Goal: Check status

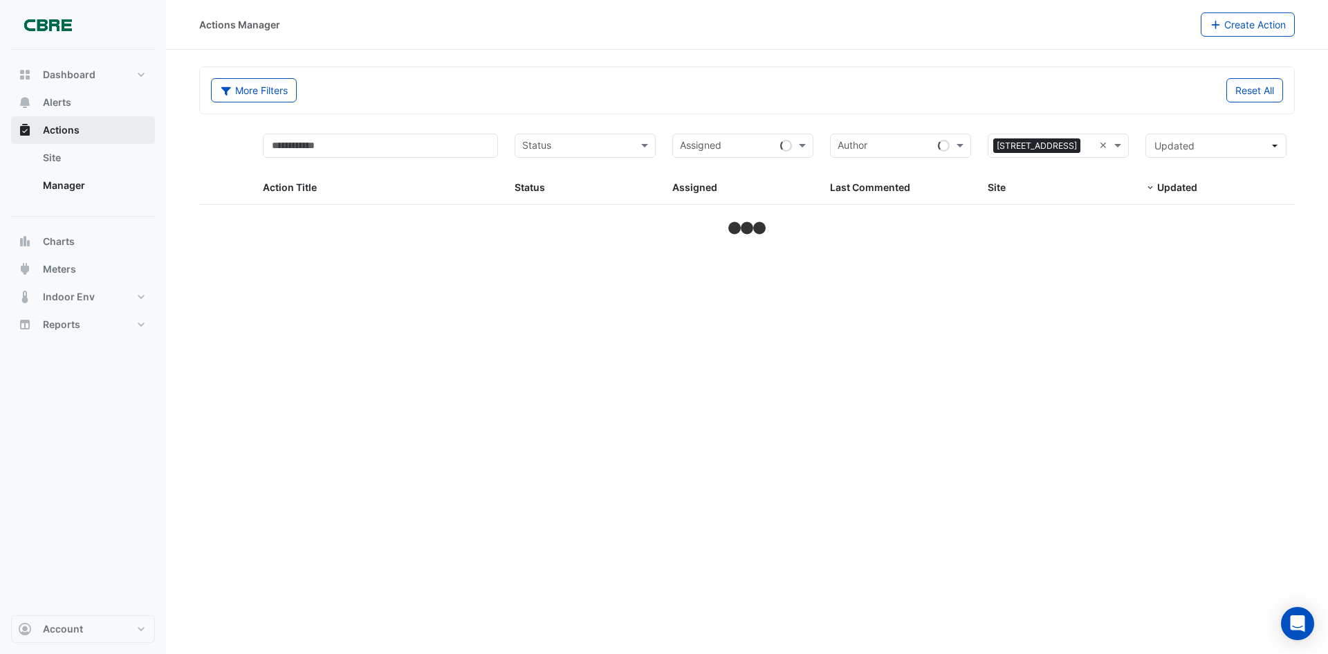
select select "***"
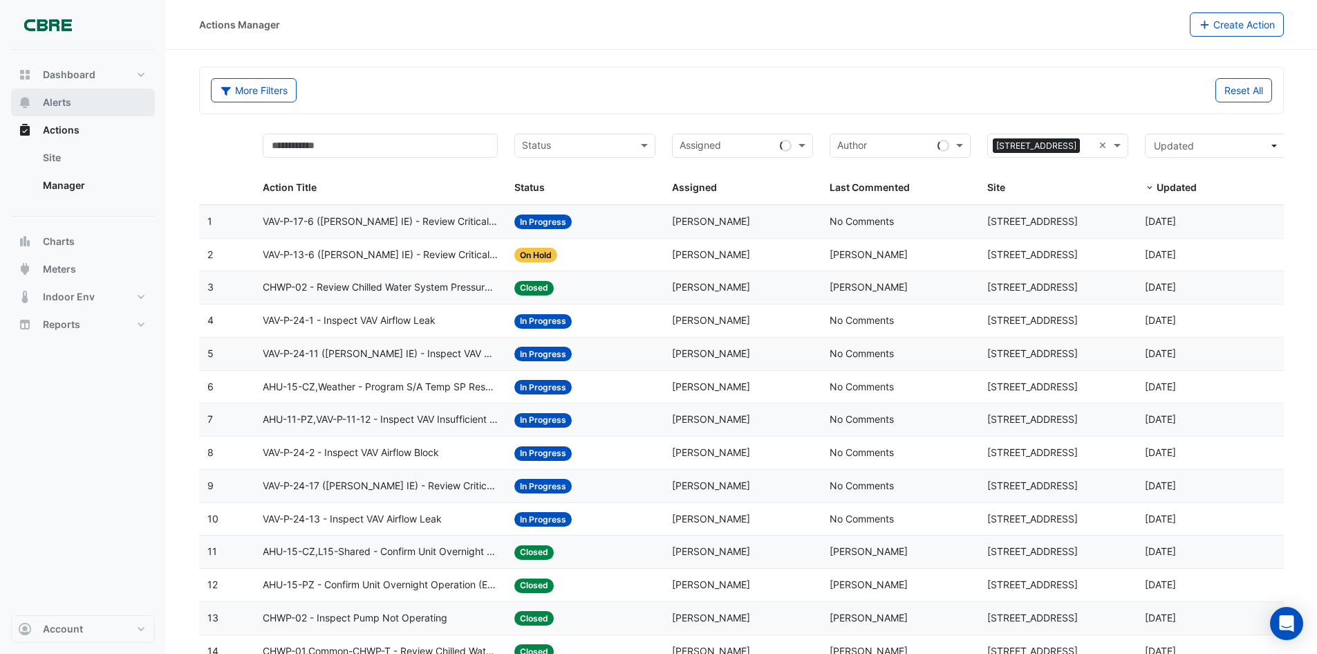
click at [58, 97] on span "Alerts" at bounding box center [57, 102] width 28 height 14
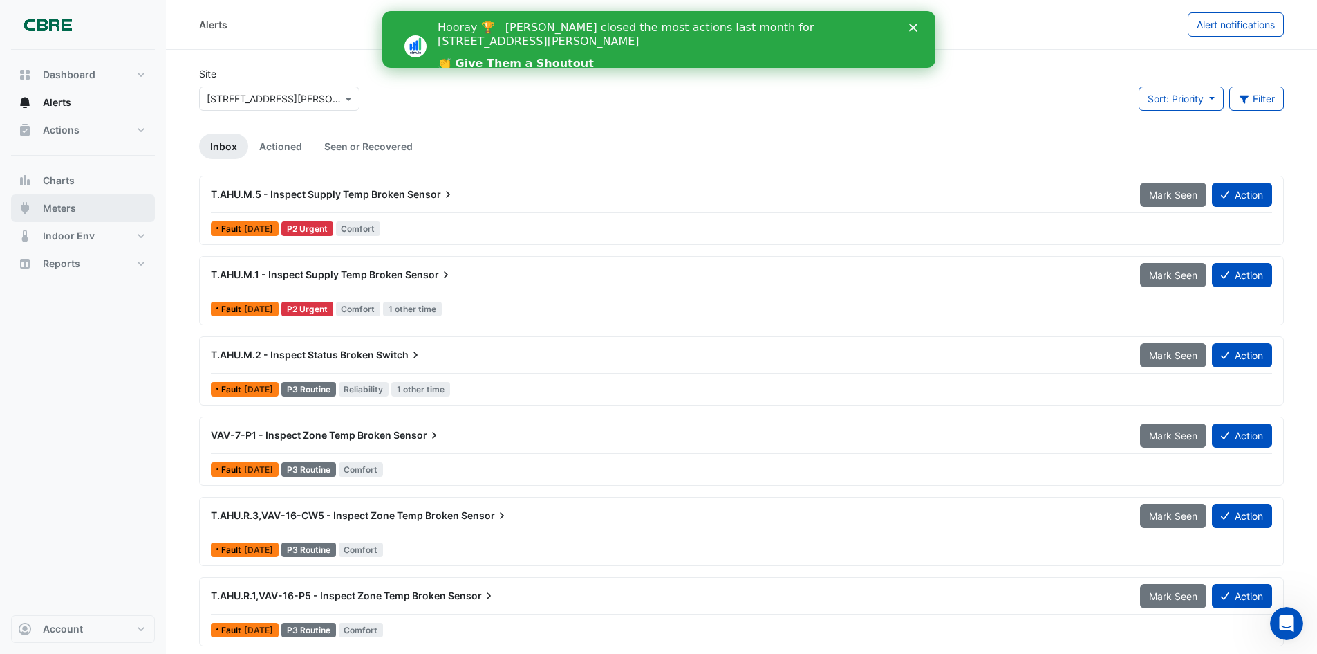
click at [50, 208] on span "Meters" at bounding box center [59, 208] width 33 height 14
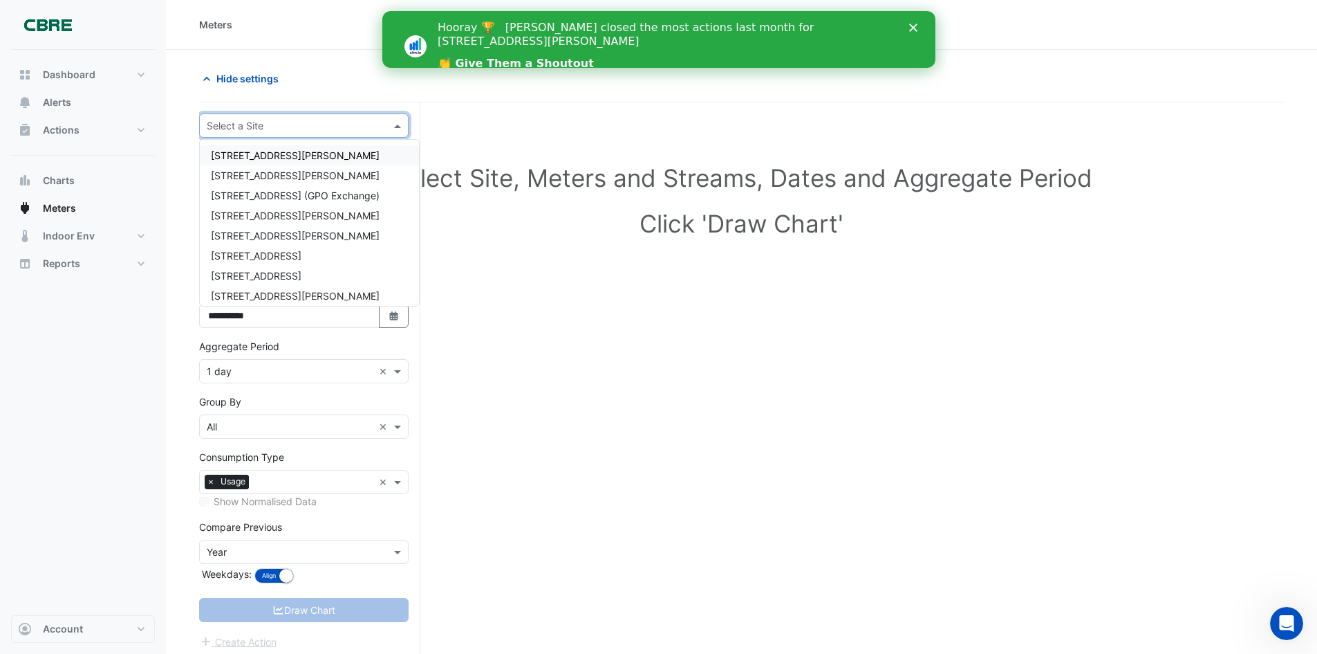
click at [292, 136] on div "Select a Site" at bounding box center [304, 125] width 210 height 24
click at [284, 157] on div "[STREET_ADDRESS][PERSON_NAME]" at bounding box center [309, 155] width 219 height 20
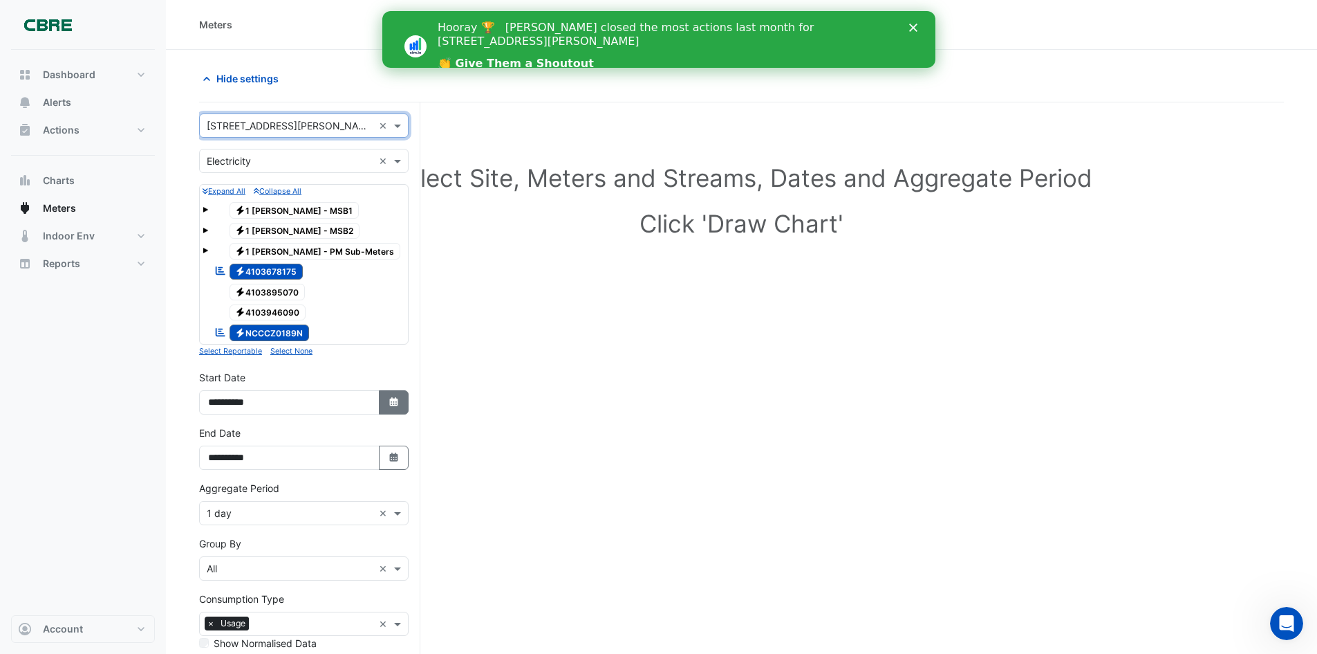
click at [405, 407] on button "Select Date" at bounding box center [394, 402] width 30 height 24
select select "*"
select select "****"
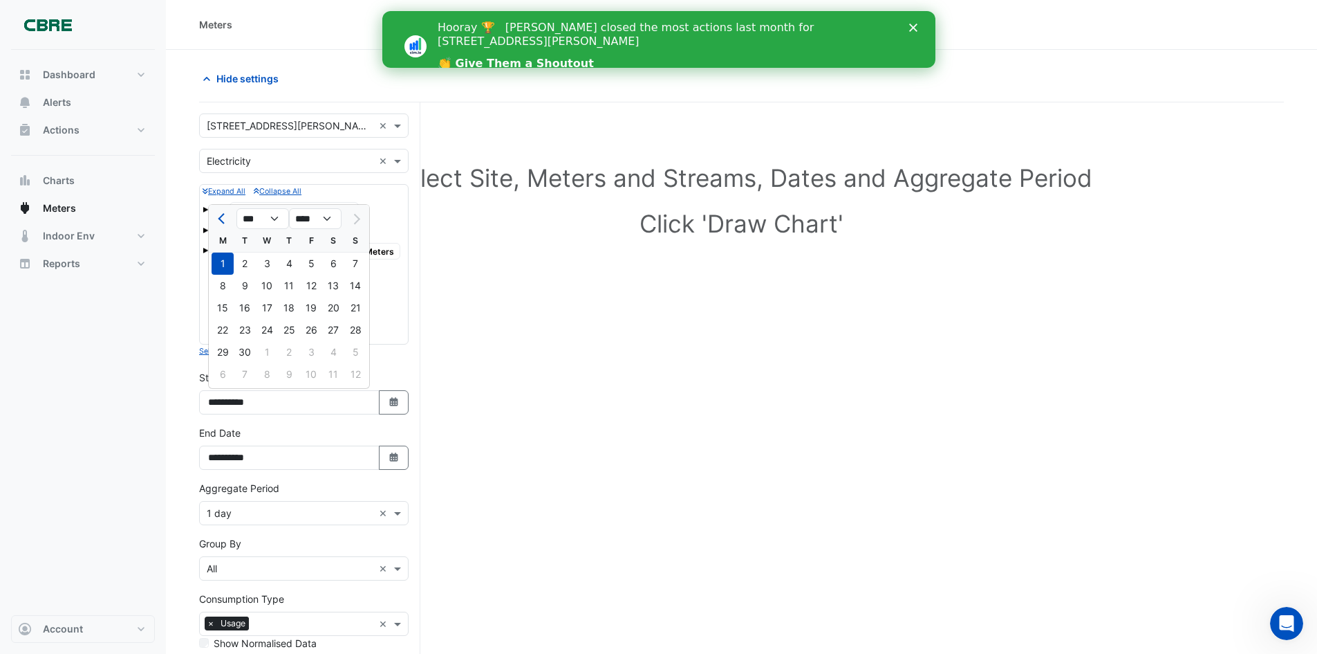
click at [223, 263] on div "1" at bounding box center [223, 263] width 22 height 22
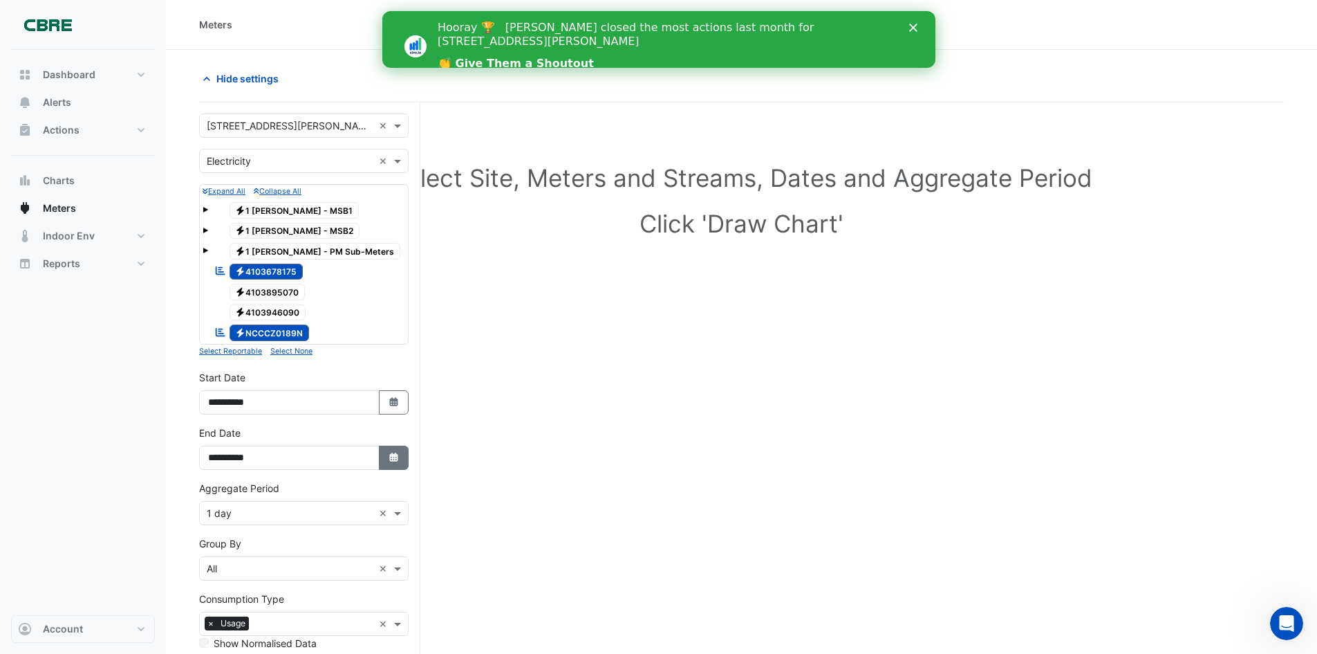
click at [402, 454] on button "Select Date" at bounding box center [394, 457] width 30 height 24
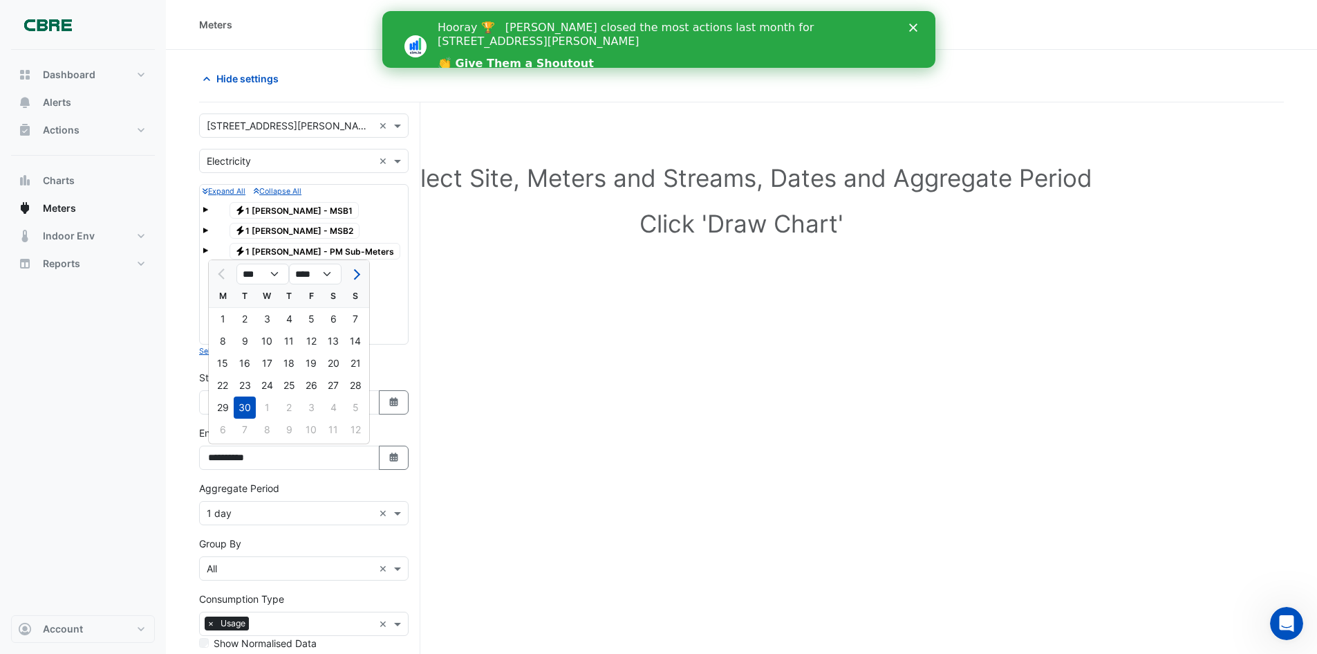
click at [248, 407] on div "30" at bounding box center [245, 407] width 22 height 22
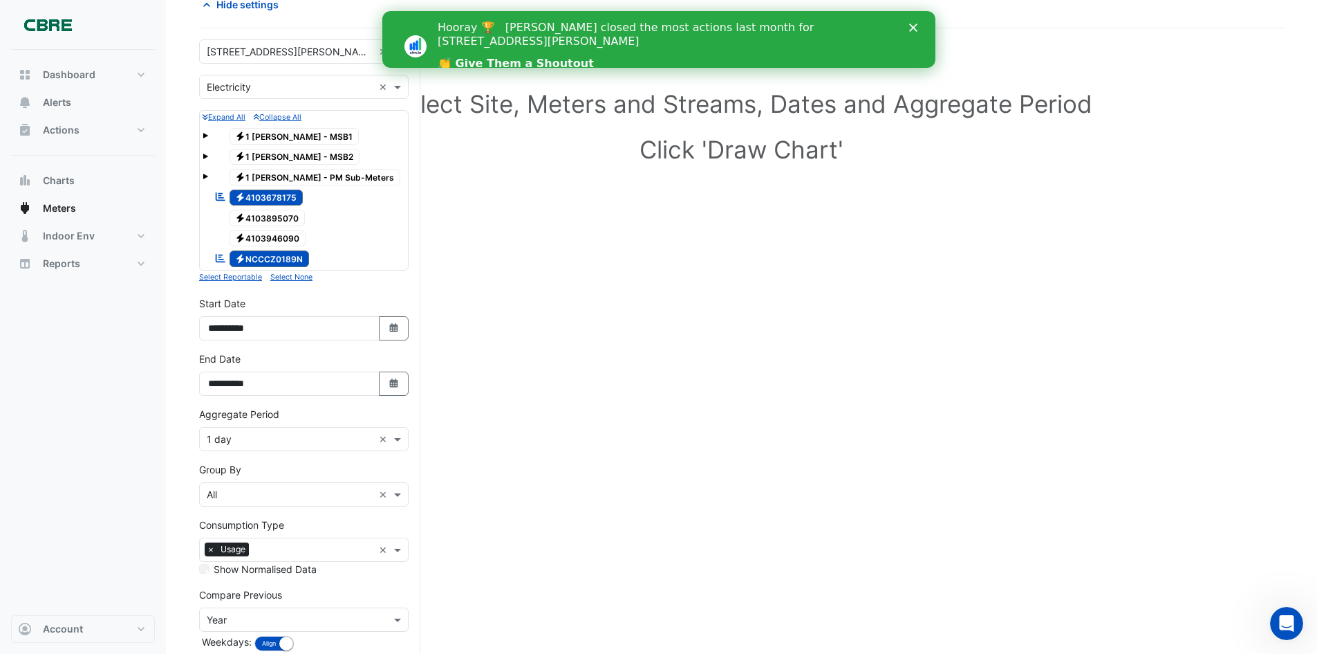
scroll to position [148, 0]
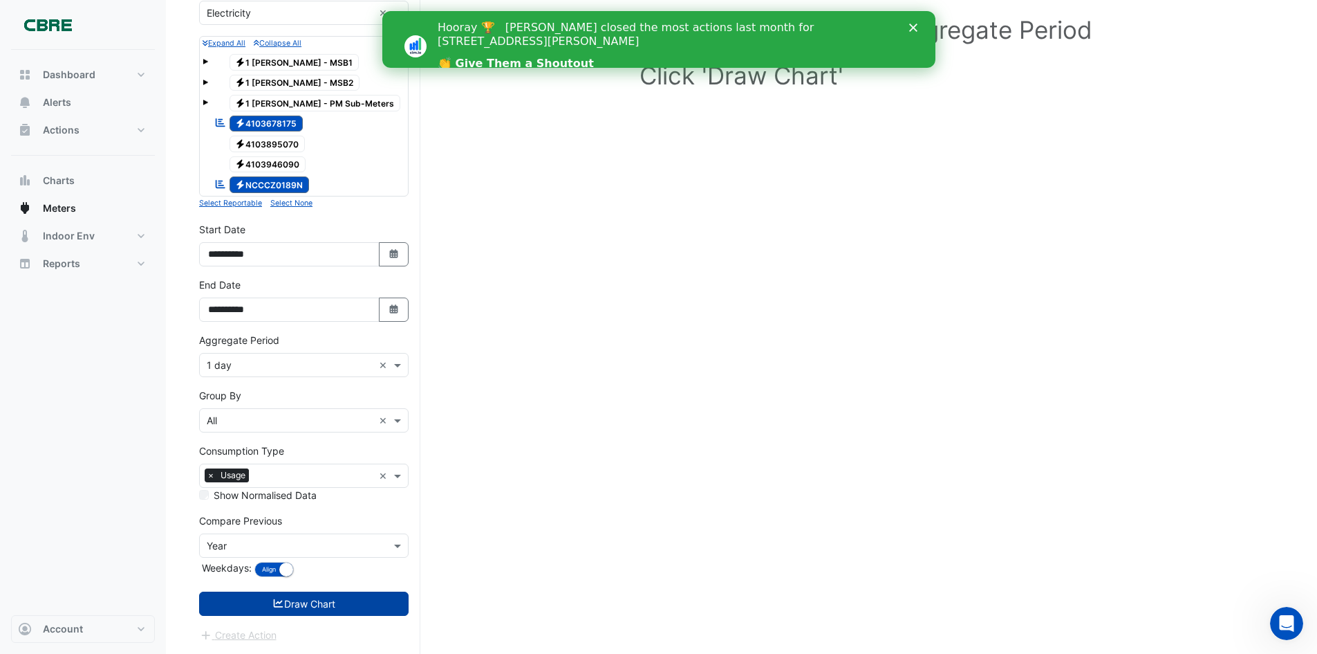
click at [333, 607] on button "Draw Chart" at bounding box center [304, 603] width 210 height 24
